Goal: Task Accomplishment & Management: Complete application form

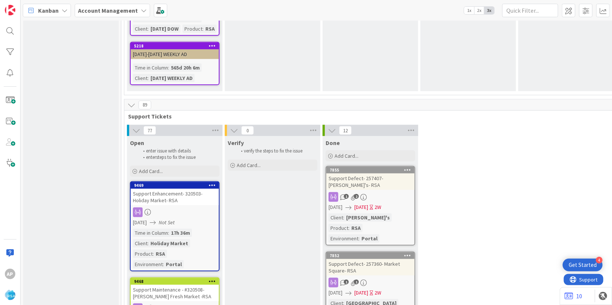
scroll to position [1522, 0]
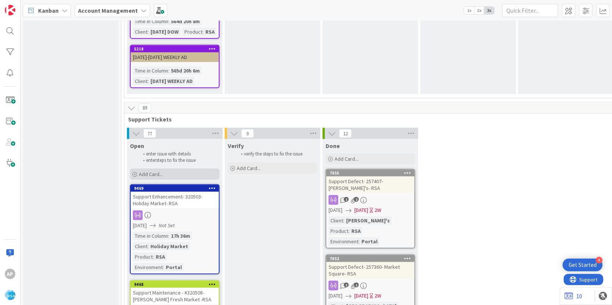
click at [183, 168] on div "Add Card..." at bounding box center [175, 173] width 90 height 11
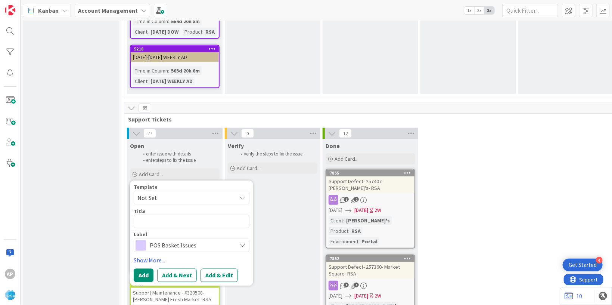
click at [168, 193] on span "Not Set" at bounding box center [183, 198] width 93 height 10
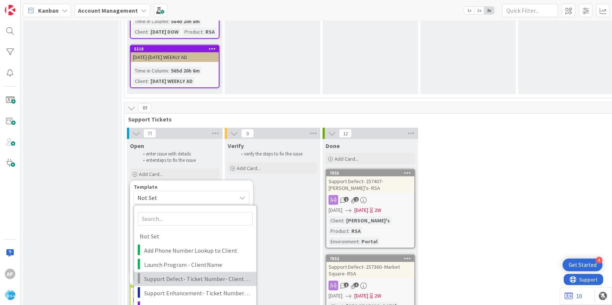
click at [180, 272] on link "Support Defect- Ticket Number- Client Name- Product Name" at bounding box center [195, 279] width 123 height 14
type textarea "x"
type textarea "Support Defect- Ticket Number- Client Name- Product Name"
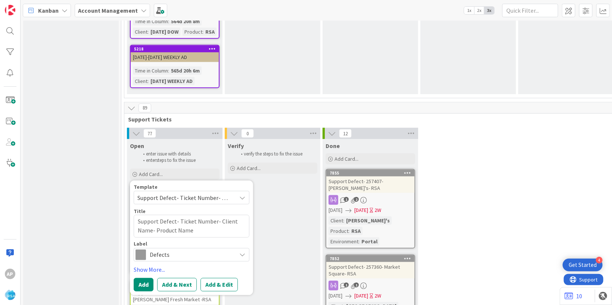
click at [189, 193] on span "Support Defect- Ticket Number- Client Name- Product Name" at bounding box center [183, 198] width 93 height 10
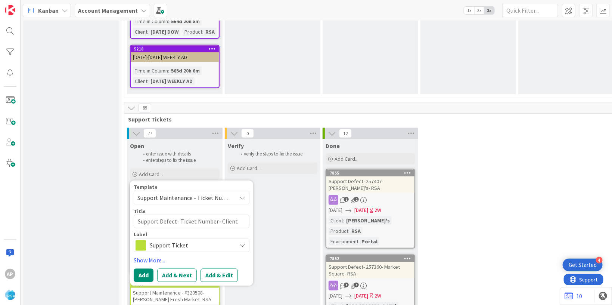
type textarea "x"
type textarea "Support Maintenance - Ticket Number-"
drag, startPoint x: 232, startPoint y: 189, endPoint x: 232, endPoint y: 198, distance: 8.6
click at [232, 215] on textarea "Support Maintenance - Ticket Number-" at bounding box center [192, 221] width 116 height 13
type textarea "x"
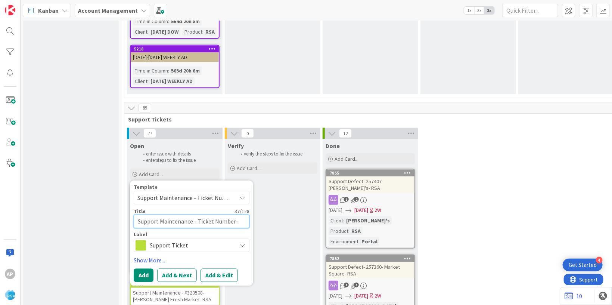
type textarea "Support Maintenance - Ticket Numbe-"
type textarea "x"
type textarea "Support Maintenance - Ticket Numb-"
type textarea "x"
type textarea "Support Maintenance - Ticket Num-"
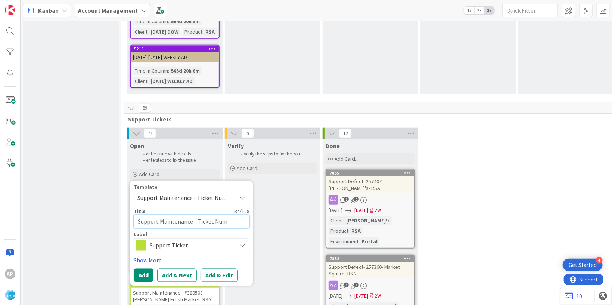
type textarea "x"
type textarea "Support Maintenance - Ticket Nu-"
type textarea "x"
type textarea "Support Maintenance - Ticket N-"
type textarea "x"
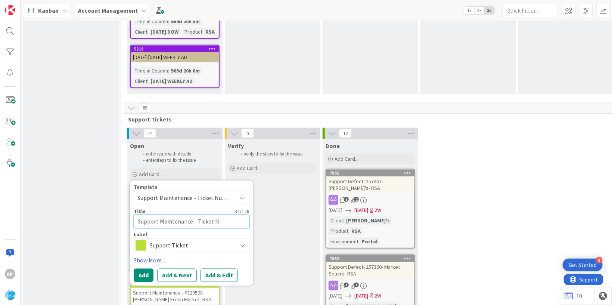
type textarea "Support Maintenance - Ticket -"
type textarea "x"
type textarea "Support Maintenance - Ticket-"
type textarea "x"
type textarea "Support Maintenance - Ticke-"
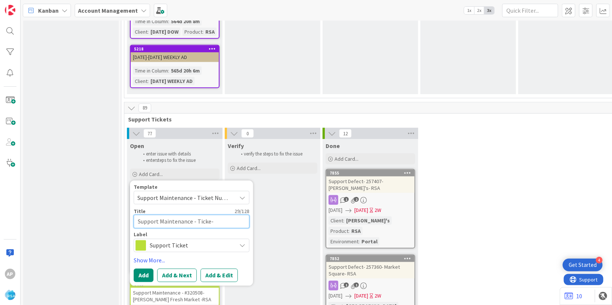
type textarea "x"
type textarea "Support Maintenance - Tick-"
type textarea "x"
type textarea "Support Maintenance - Tic-"
type textarea "x"
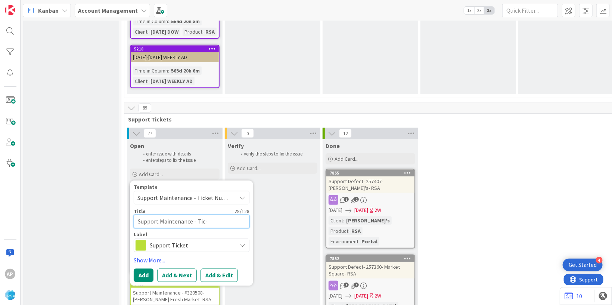
type textarea "Support Maintenance - Ti-"
type textarea "x"
type textarea "Support Maintenance - T-"
type textarea "x"
type textarea "Support Maintenance - -"
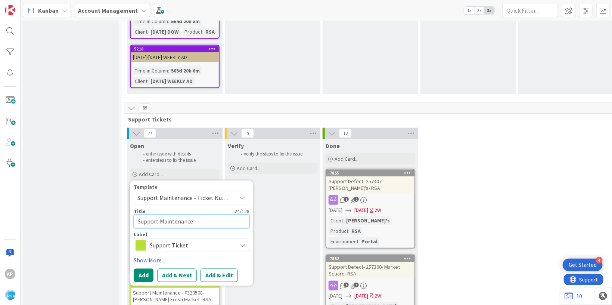
type textarea "x"
type textarea "Support Maintenance - 3-"
type textarea "x"
type textarea "Support Maintenance - 32-"
type textarea "x"
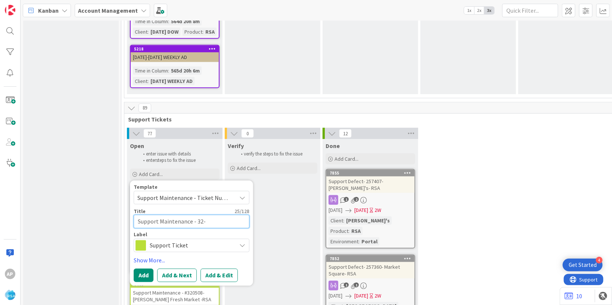
type textarea "Support Maintenance - 320-"
type textarea "x"
type textarea "Support Maintenance - 3205-"
type textarea "x"
type textarea "Support Maintenance - 32056-"
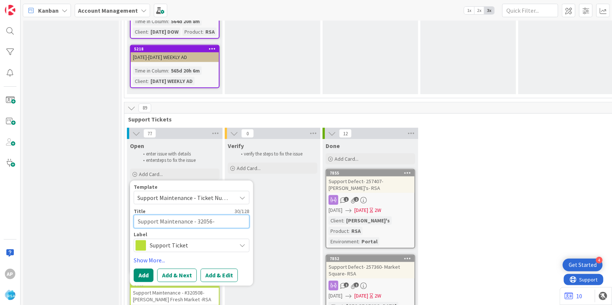
type textarea "x"
type textarea "Support Maintenance - 320563-"
click at [226, 215] on textarea "Support Maintenance - 320563-" at bounding box center [192, 221] width 116 height 13
type textarea "x"
type textarea "Support Maintenance - 320563- A"
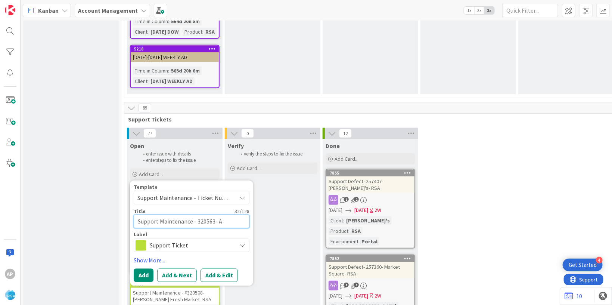
type textarea "x"
type textarea "Support Maintenance - 320563- Al"
type textarea "x"
type textarea "Support Maintenance - 320563- Alm"
type textarea "x"
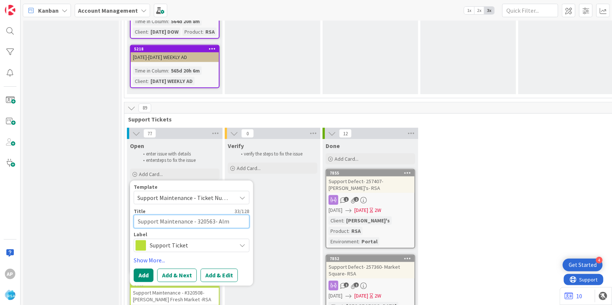
type textarea "Support Maintenance - 320563- Almi"
type textarea "x"
type textarea "Support Maintenance - 320563- Almic"
type textarea "x"
type textarea "Support Maintenance - 320563- [PERSON_NAME]"
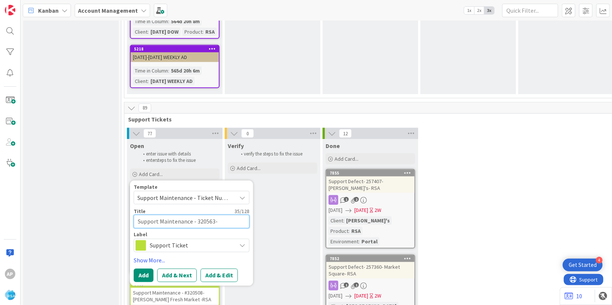
type textarea "x"
type textarea "Support Maintenance - 320563- [PERSON_NAME]"
type textarea "x"
type textarea "Support Maintenance - 320563- [PERSON_NAME] M"
type textarea "x"
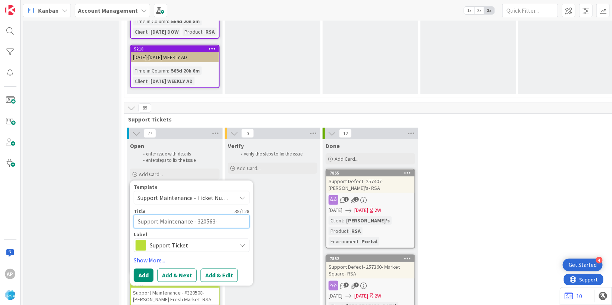
type textarea "Support Maintenance - 320563- [PERSON_NAME] Ma"
type textarea "x"
type textarea "Support Maintenance - 320563- [PERSON_NAME] Mar"
type textarea "x"
type textarea "Support Maintenance - 320563- [PERSON_NAME]"
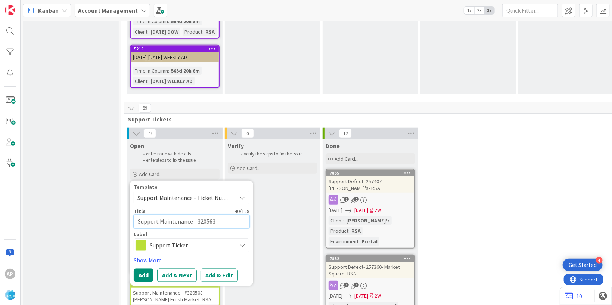
type textarea "x"
type textarea "Support Maintenance - 320563- [PERSON_NAME]"
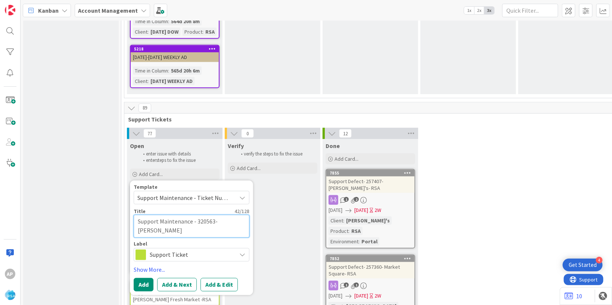
type textarea "x"
type textarea "Support Maintenance - 320563- [PERSON_NAME] Market"
type textarea "x"
type textarea "Support Maintenance - 320563- [PERSON_NAME] Market-"
type textarea "x"
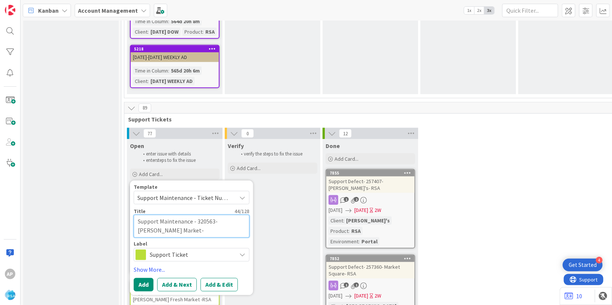
type textarea "Support Maintenance - 320563- [PERSON_NAME] Market-R"
type textarea "x"
type textarea "Support Maintenance - 320563- [PERSON_NAME] Market-RS"
type textarea "x"
type textarea "Support Maintenance - 320563- [PERSON_NAME] Market-RSA"
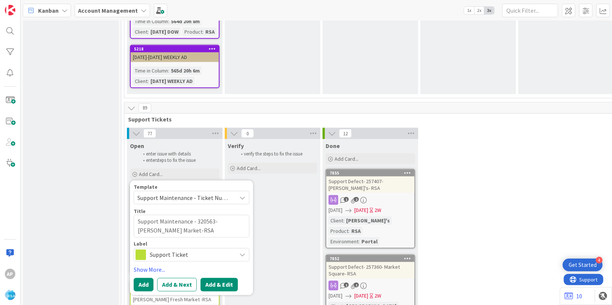
click at [228, 277] on button "Add & Edit" at bounding box center [219, 283] width 37 height 13
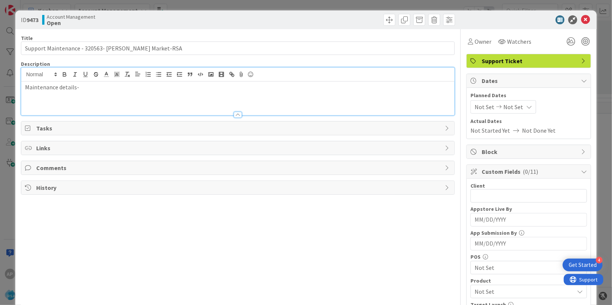
click at [89, 85] on div "Maintenance details-" at bounding box center [237, 98] width 433 height 34
click at [83, 88] on p "Maintenance details-" at bounding box center [238, 87] width 426 height 9
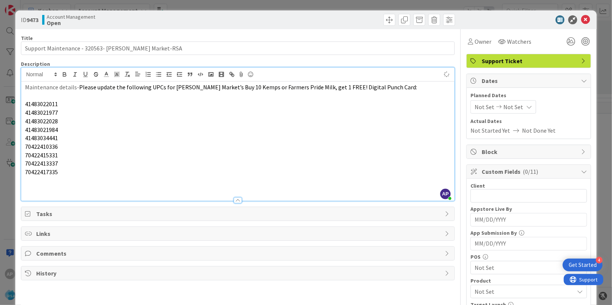
click at [471, 106] on div "Not Set Not Set" at bounding box center [504, 106] width 66 height 13
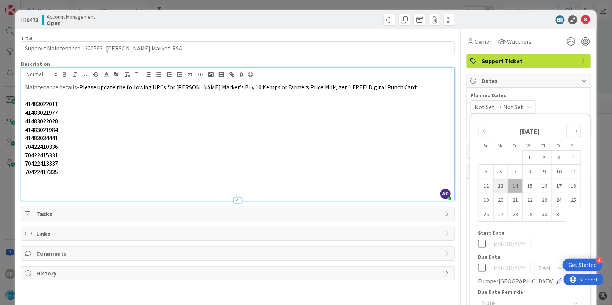
click at [496, 185] on td "13" at bounding box center [501, 186] width 15 height 14
type input "[DATE]"
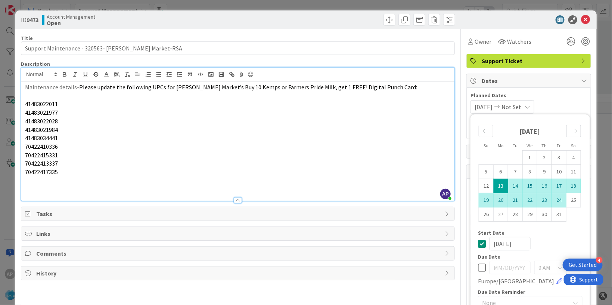
click at [554, 200] on td "24" at bounding box center [559, 200] width 15 height 14
type input "[DATE]"
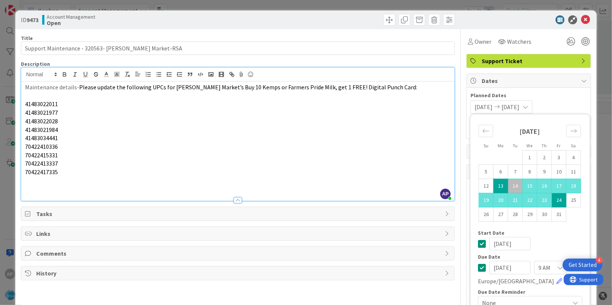
click at [327, 149] on p "70422410336" at bounding box center [238, 146] width 426 height 9
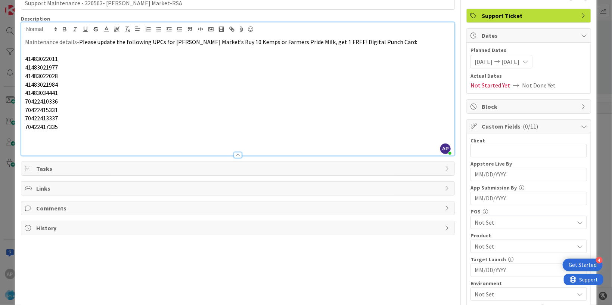
scroll to position [45, 0]
click at [472, 147] on input "text" at bounding box center [529, 150] width 117 height 13
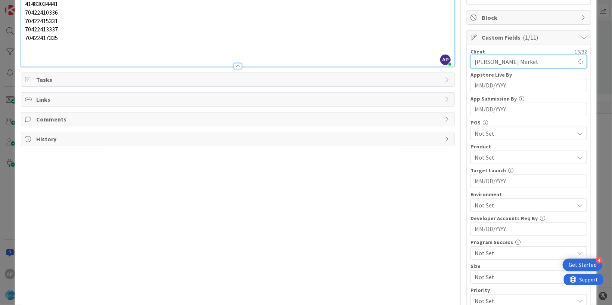
scroll to position [136, 0]
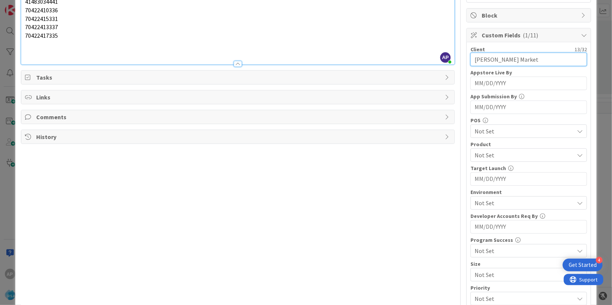
type input "[PERSON_NAME] Market"
click at [486, 158] on span "Not Set" at bounding box center [524, 155] width 99 height 9
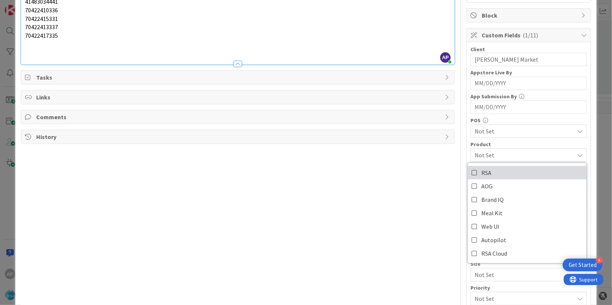
drag, startPoint x: 481, startPoint y: 168, endPoint x: 404, endPoint y: 174, distance: 77.5
click at [481, 168] on span "RSA" at bounding box center [486, 172] width 10 height 11
click at [404, 174] on div "Title 47 / 128 Support Maintenance - 320563- [PERSON_NAME] Market-RSA Descripti…" at bounding box center [238, 144] width 434 height 502
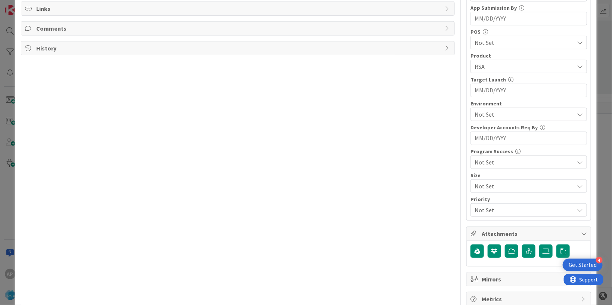
scroll to position [227, 0]
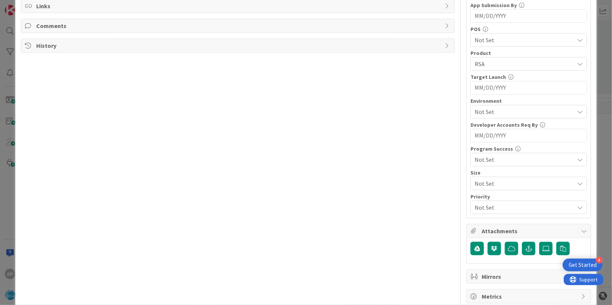
click at [483, 115] on span "Not Set" at bounding box center [524, 111] width 99 height 9
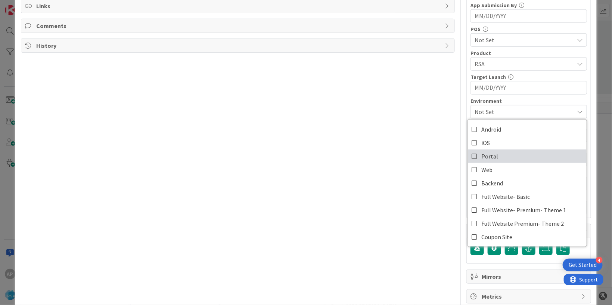
click at [492, 152] on link "Portal" at bounding box center [527, 155] width 119 height 13
click at [349, 146] on div "Title 47 / 128 Support Maintenance - 320563- [PERSON_NAME] Market-RSA Descripti…" at bounding box center [238, 53] width 434 height 502
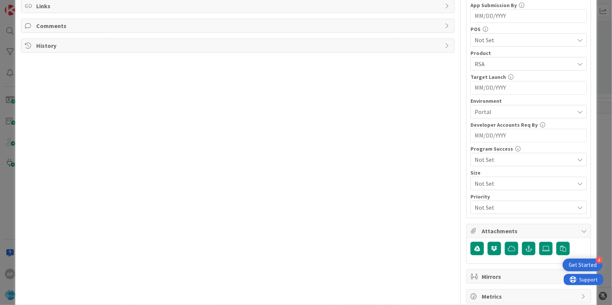
scroll to position [0, 0]
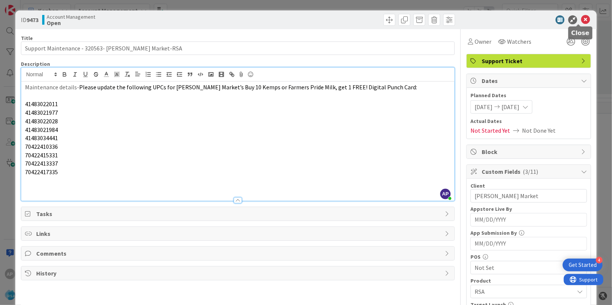
click at [581, 21] on icon at bounding box center [585, 19] width 9 height 9
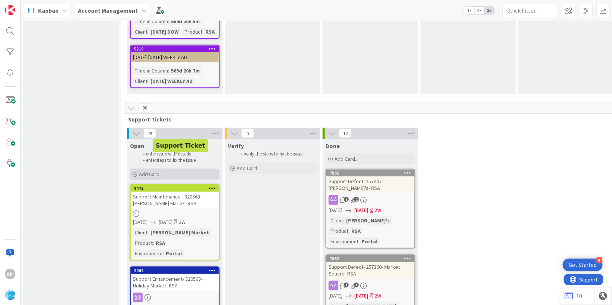
click at [160, 168] on div "Add Card..." at bounding box center [175, 173] width 90 height 11
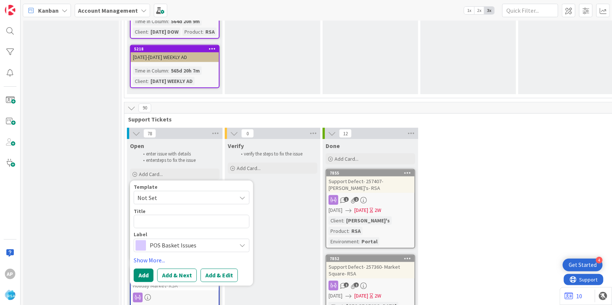
click at [157, 193] on span "Not Set" at bounding box center [183, 198] width 93 height 10
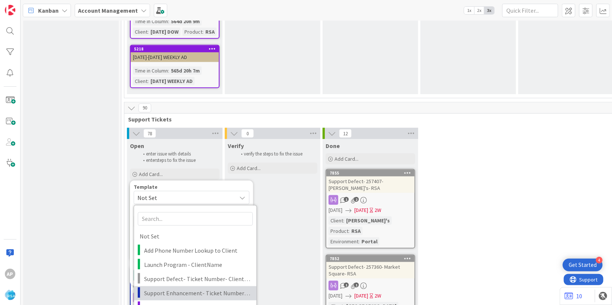
click at [171, 288] on span "Support Enhancement- Ticket Number- Client Name- Product Name" at bounding box center [197, 293] width 107 height 10
type textarea "x"
type textarea "Support Enhancement- Ticket Number- Client Name- Product Name"
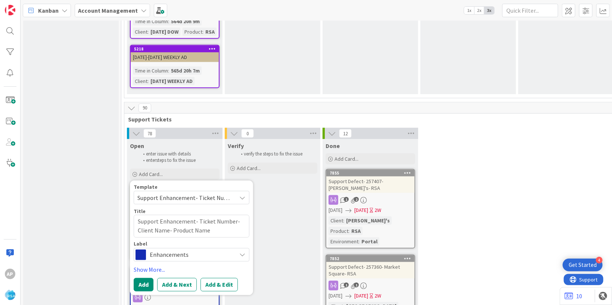
click at [208, 193] on span "Support Enhancement- Ticket Number- Client Name- Product Name" at bounding box center [183, 198] width 93 height 10
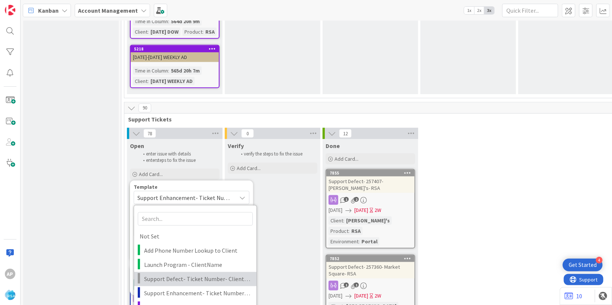
click at [185, 274] on span "Support Defect- Ticket Number- Client Name- Product Name" at bounding box center [197, 279] width 107 height 10
type textarea "x"
type textarea "Support Defect- Ticket Number- Client Name- Product Name"
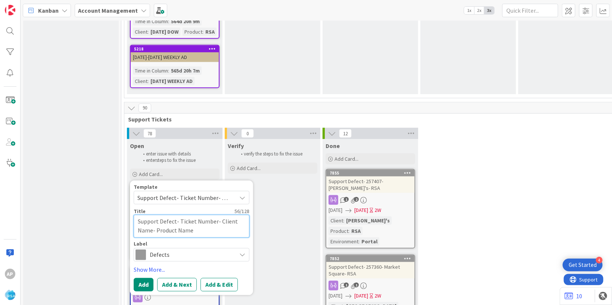
drag, startPoint x: 216, startPoint y: 190, endPoint x: 180, endPoint y: 190, distance: 35.9
click at [180, 215] on textarea "Support Defect- Ticket Number- Client Name- Product Name" at bounding box center [192, 226] width 116 height 23
paste textarea "#320535"
type textarea "x"
type textarea "Support Defect- #320535- Client Name- Product Name"
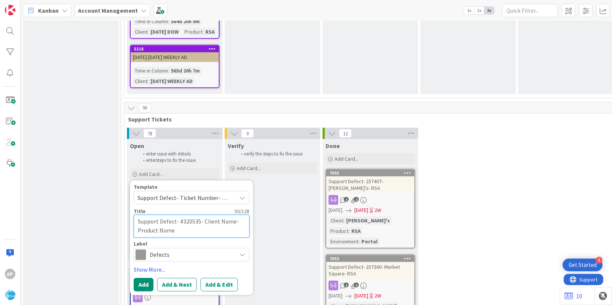
click at [182, 215] on textarea "Support Defect- #320535- Client Name- Product Name" at bounding box center [192, 226] width 116 height 23
type textarea "x"
type textarea "Support Defect- 320535- Client Name- Product Name"
click at [229, 215] on textarea "Support Defect- 320535- Client Name- Product Name" at bounding box center [192, 226] width 116 height 23
type textarea "x"
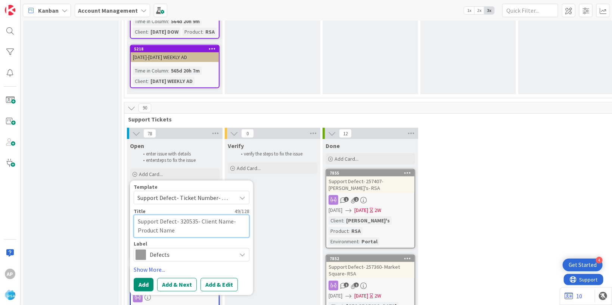
type textarea "Support Defect- 320535- Client Nam- Product Name"
type textarea "x"
type textarea "Support Defect- 320535- Client Na- Product Name"
type textarea "x"
type textarea "Support Defect- 320535- Client N- Product Name"
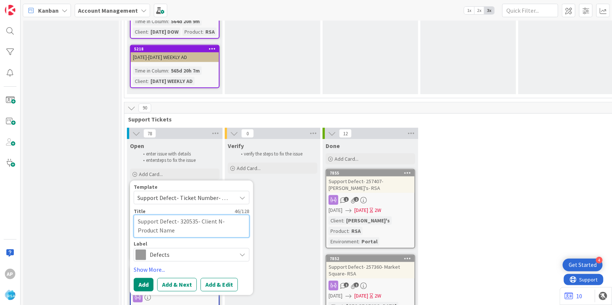
type textarea "x"
type textarea "Support Defect- 320535- Client - Product Name"
type textarea "x"
type textarea "Support Defect- 320535- Client- Product Name"
type textarea "x"
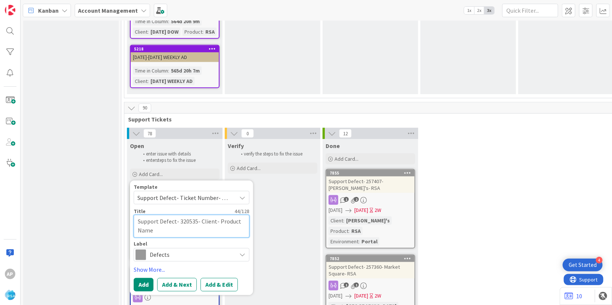
type textarea "Support Defect- 320535- Clien- Product Name"
type textarea "x"
type textarea "Support Defect- 320535- Clie- Product Name"
type textarea "x"
type textarea "Support Defect- 320535- Cli- Product Name"
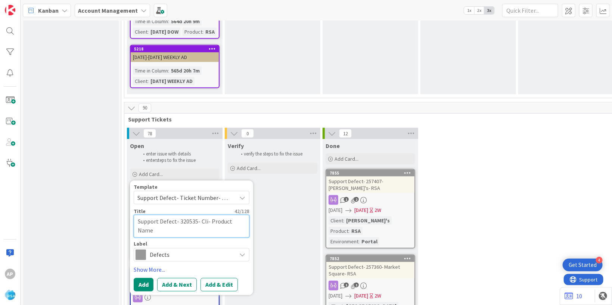
type textarea "x"
type textarea "Support Defect- 320535- Cl- Product Name"
type textarea "x"
type textarea "Support Defect- 320535- C- Product Name"
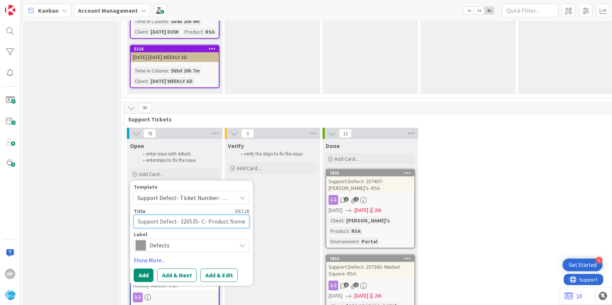
type textarea "x"
type textarea "Support Defect- 320535- - Product Name"
type textarea "x"
type textarea "Support Defect- 320535- H- Product Name"
type textarea "x"
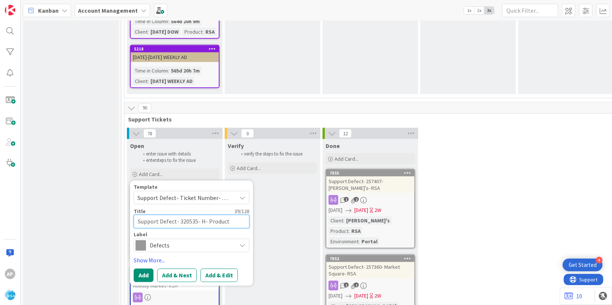
type textarea "Support Defect- 320535- HG- Product Name"
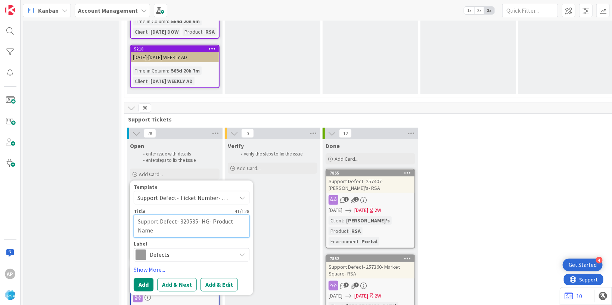
type textarea "x"
type textarea "Support Defect- 320535- HGG- Product Name"
click at [171, 215] on textarea "Support Defect- 320535- HGG- Product Name" at bounding box center [192, 226] width 116 height 23
type textarea "x"
type textarea "Support Defect- 320535- HGG- Product Nam"
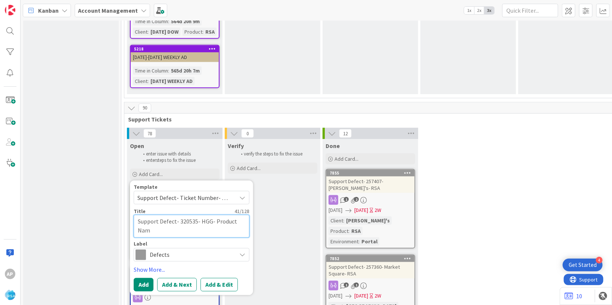
type textarea "x"
type textarea "Support Defect- 320535- HGG- Product Na"
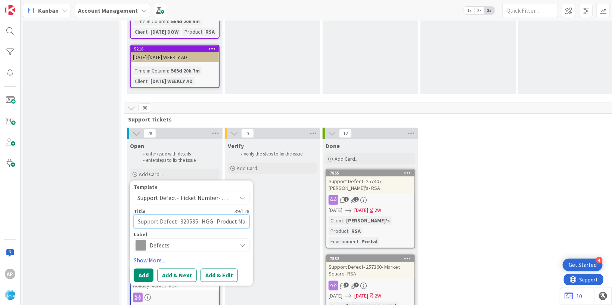
type textarea "x"
type textarea "Support Defect- 320535- HGG- Product N"
type textarea "x"
type textarea "Support Defect- 320535- HGG- Product"
type textarea "x"
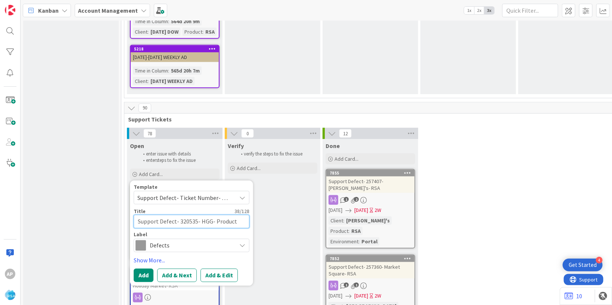
type textarea "Support Defect- 320535- HGG- Product"
type textarea "x"
type textarea "Support Defect- 320535- HGG- Produc"
type textarea "x"
type textarea "Support Defect- 320535- HGG- Produ"
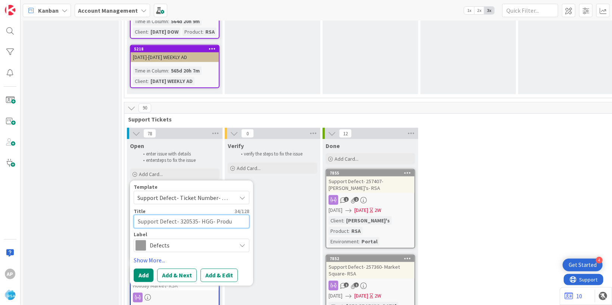
type textarea "x"
type textarea "Support Defect- 320535- HGG- Prod"
type textarea "x"
type textarea "Support Defect- 320535- HGG- Pro"
type textarea "x"
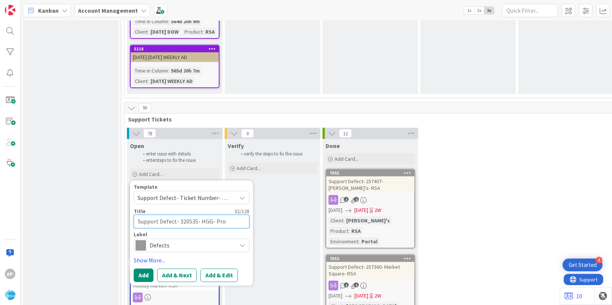
type textarea "Support Defect- 320535- HGG- Pr"
type textarea "x"
type textarea "Support Defect- 320535- HGG- P"
type textarea "x"
type textarea "Support Defect- 320535- HGG-"
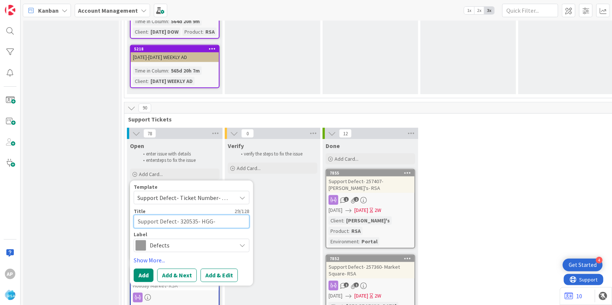
type textarea "x"
type textarea "Support Defect- 320535- HGG- R"
type textarea "x"
type textarea "Support Defect- 320535- HGG- RS"
type textarea "x"
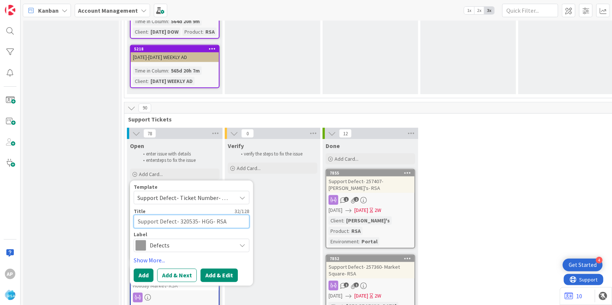
type textarea "Support Defect- 320535- HGG- RSA"
click at [223, 269] on button "Add & Edit" at bounding box center [219, 275] width 37 height 13
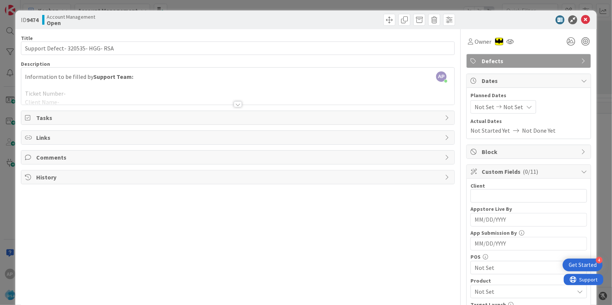
click at [55, 78] on div "Information to be filled by Support Team: Ticket Number- Client Name- Product- …" at bounding box center [237, 88] width 433 height 34
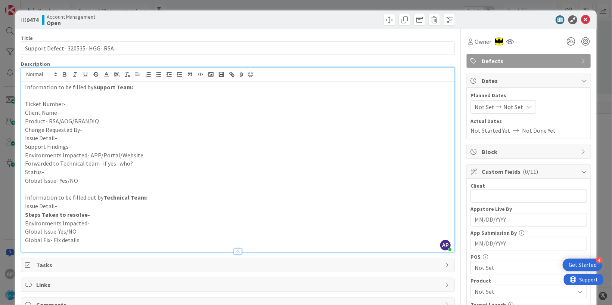
click at [72, 112] on p "Client Name-" at bounding box center [238, 112] width 426 height 9
click at [90, 132] on p "Change Requested By-" at bounding box center [238, 129] width 426 height 9
click at [68, 137] on p "Issue Detail-" at bounding box center [238, 138] width 426 height 9
paste div
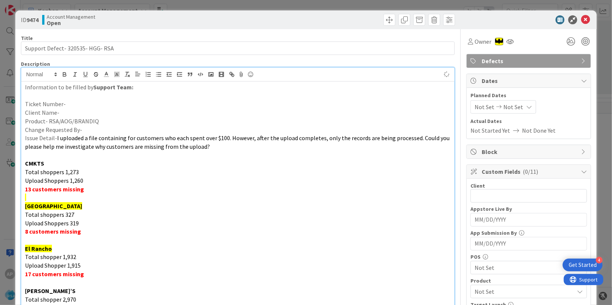
click at [68, 103] on p "Ticket Number-" at bounding box center [238, 104] width 426 height 9
click at [75, 115] on p "Client Name-" at bounding box center [238, 112] width 426 height 9
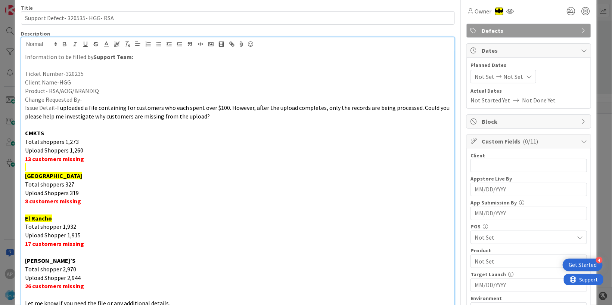
scroll to position [91, 0]
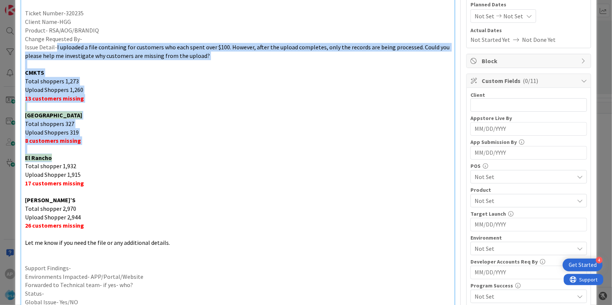
drag, startPoint x: 58, startPoint y: 50, endPoint x: 98, endPoint y: 155, distance: 112.0
click at [98, 155] on div "Information to be filled by Support Team: Ticket Number-320235 Client Name-HGG …" at bounding box center [237, 182] width 433 height 382
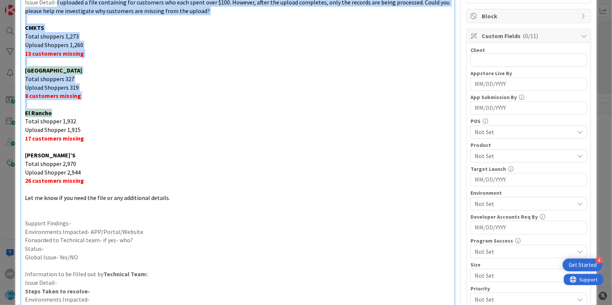
scroll to position [136, 0]
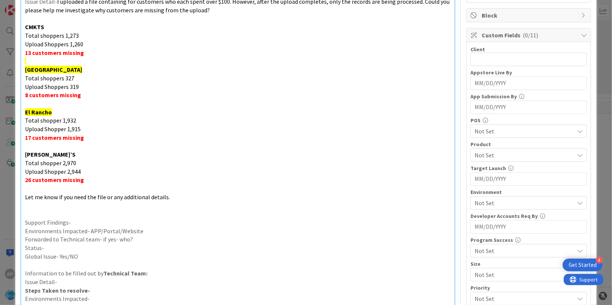
click at [87, 222] on p "Support Findings-" at bounding box center [238, 222] width 426 height 9
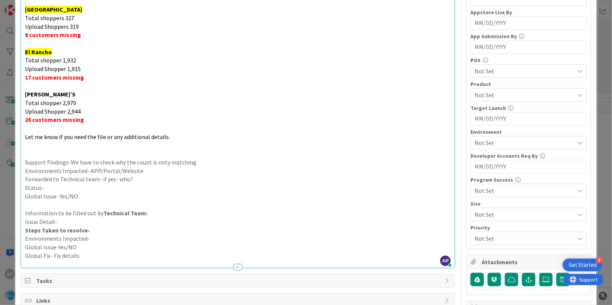
scroll to position [227, 0]
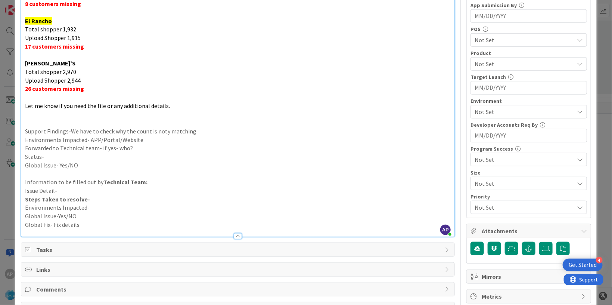
click at [161, 131] on p "Support Findings-We have to check why the count is noty matching" at bounding box center [238, 131] width 426 height 9
click at [163, 130] on p "Support Findings-We have to check why the count is noty matching" at bounding box center [238, 131] width 426 height 9
click at [166, 131] on p "Support Findings-We have to check why the count is noty matching" at bounding box center [238, 131] width 426 height 9
click at [153, 140] on p "Environments Impacted- APP/Portal/Website" at bounding box center [238, 140] width 426 height 9
click at [165, 148] on p "Forwarded to Technical team- if yes- who?" at bounding box center [238, 148] width 426 height 9
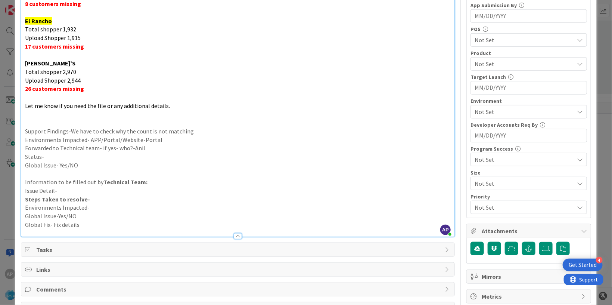
click at [52, 158] on p "Status-" at bounding box center [238, 156] width 426 height 9
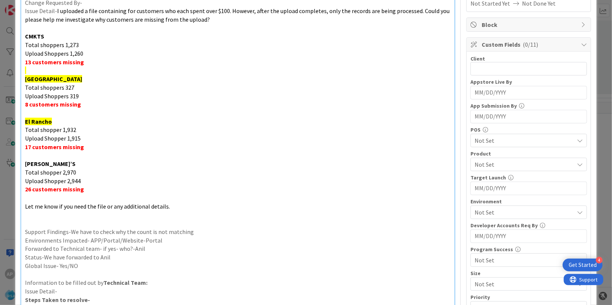
scroll to position [45, 0]
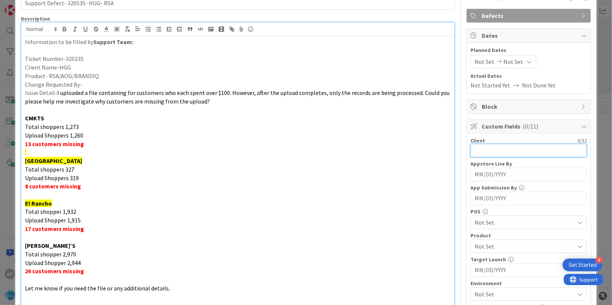
click at [471, 153] on input "text" at bounding box center [529, 150] width 117 height 13
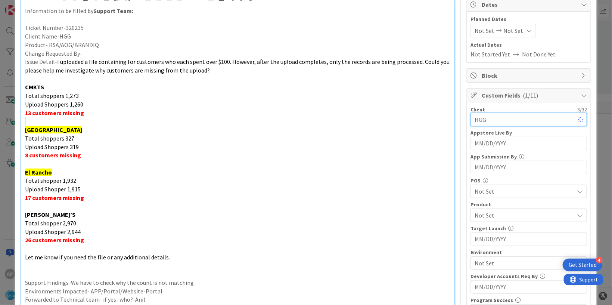
scroll to position [91, 0]
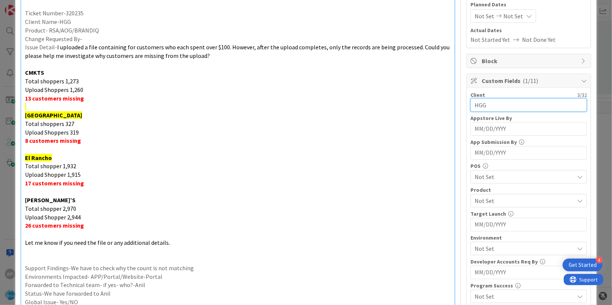
type input "HGG"
click at [490, 203] on span "Not Set" at bounding box center [524, 200] width 99 height 9
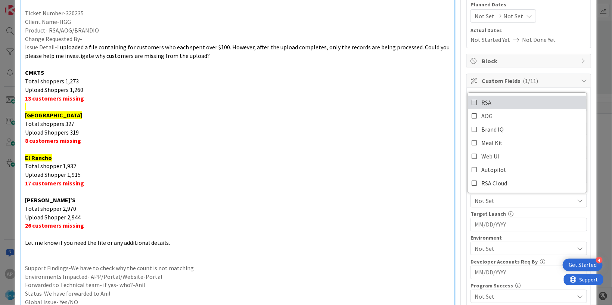
click at [474, 105] on link "RSA" at bounding box center [527, 102] width 119 height 13
click at [418, 120] on p "Total shoppers 327" at bounding box center [238, 124] width 426 height 9
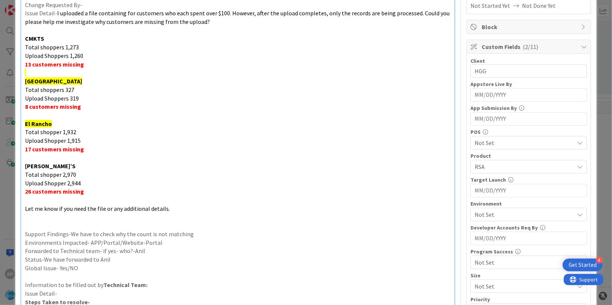
scroll to position [182, 0]
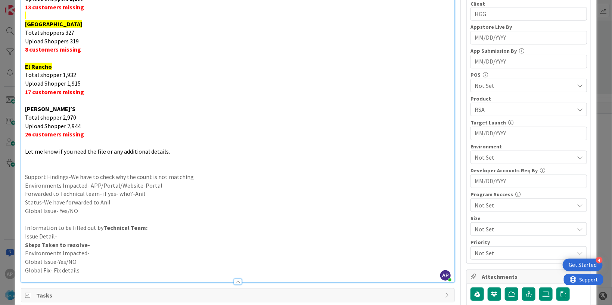
click at [485, 155] on span "Not Set" at bounding box center [524, 157] width 99 height 9
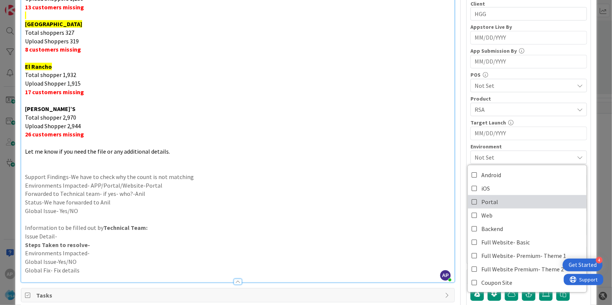
click at [488, 199] on span "Portal" at bounding box center [489, 201] width 17 height 11
click at [356, 148] on p "Let me know if you need the file or any additional details." at bounding box center [238, 151] width 426 height 9
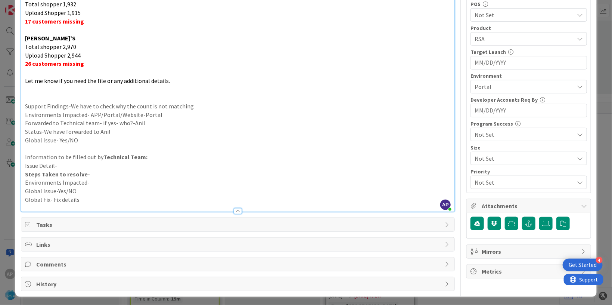
scroll to position [254, 0]
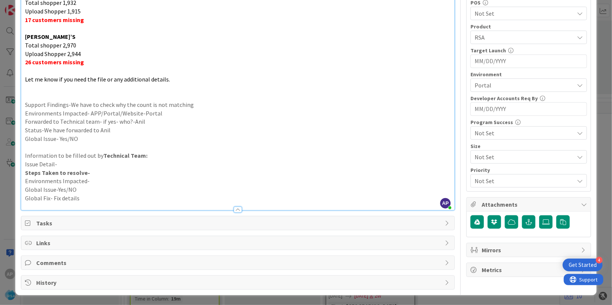
click at [487, 132] on span "Not Set" at bounding box center [524, 132] width 99 height 9
click at [395, 119] on p "Forwarded to Technical team- if yes- who?-Anil" at bounding box center [238, 121] width 426 height 9
click at [542, 223] on icon at bounding box center [545, 222] width 7 height 6
click at [539, 215] on input "file" at bounding box center [539, 215] width 0 height 0
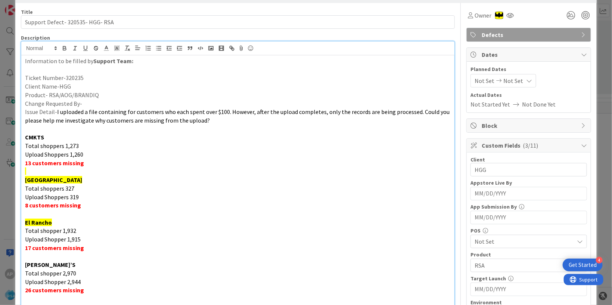
scroll to position [0, 0]
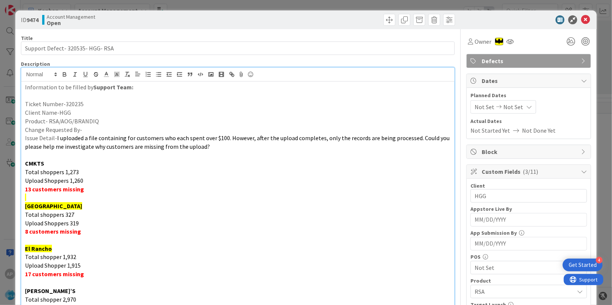
click at [475, 106] on span "Not Set" at bounding box center [485, 106] width 20 height 9
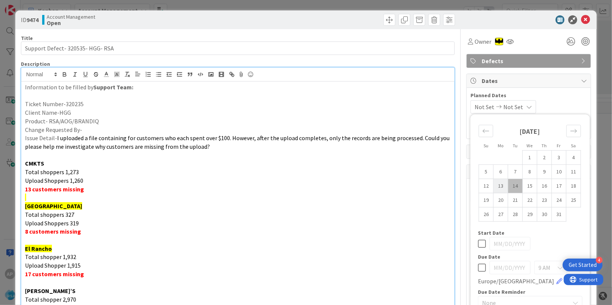
click at [494, 185] on td "13" at bounding box center [501, 186] width 15 height 14
type input "[DATE]"
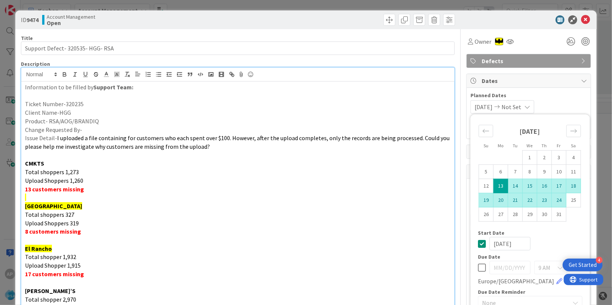
click at [552, 202] on td "24" at bounding box center [559, 200] width 15 height 14
type input "[DATE]"
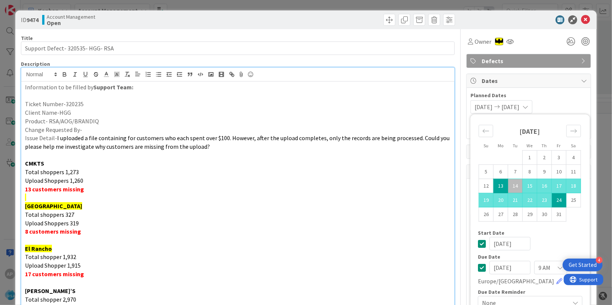
drag, startPoint x: 407, startPoint y: 225, endPoint x: 400, endPoint y: 221, distance: 8.5
click at [407, 225] on p "Upload Shoppers 319" at bounding box center [238, 223] width 426 height 9
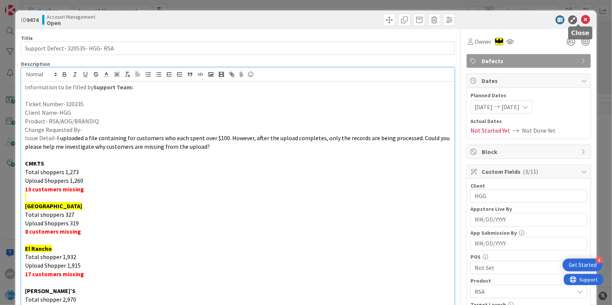
click at [581, 17] on icon at bounding box center [585, 19] width 9 height 9
